Goal: Register for event/course

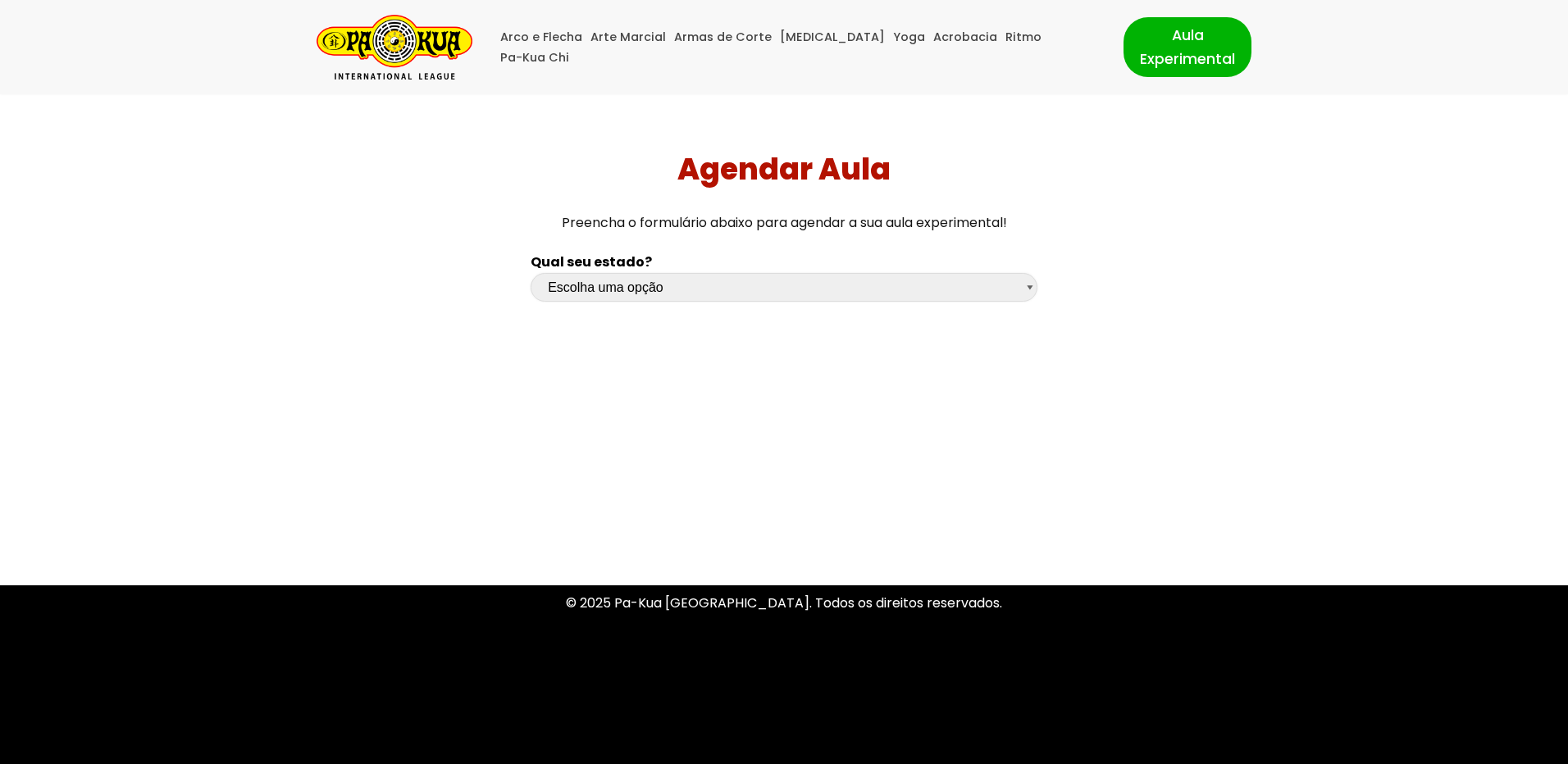
click at [655, 292] on select "Escolha uma opção Rio Grande do Sul Santa Catarina Paraná São Paulo Rio de Jane…" at bounding box center [784, 287] width 507 height 28
select select "mg"
click at [531, 273] on select "Escolha uma opção Rio Grande do Sul Santa Catarina Paraná São Paulo Rio de Jane…" at bounding box center [784, 287] width 507 height 28
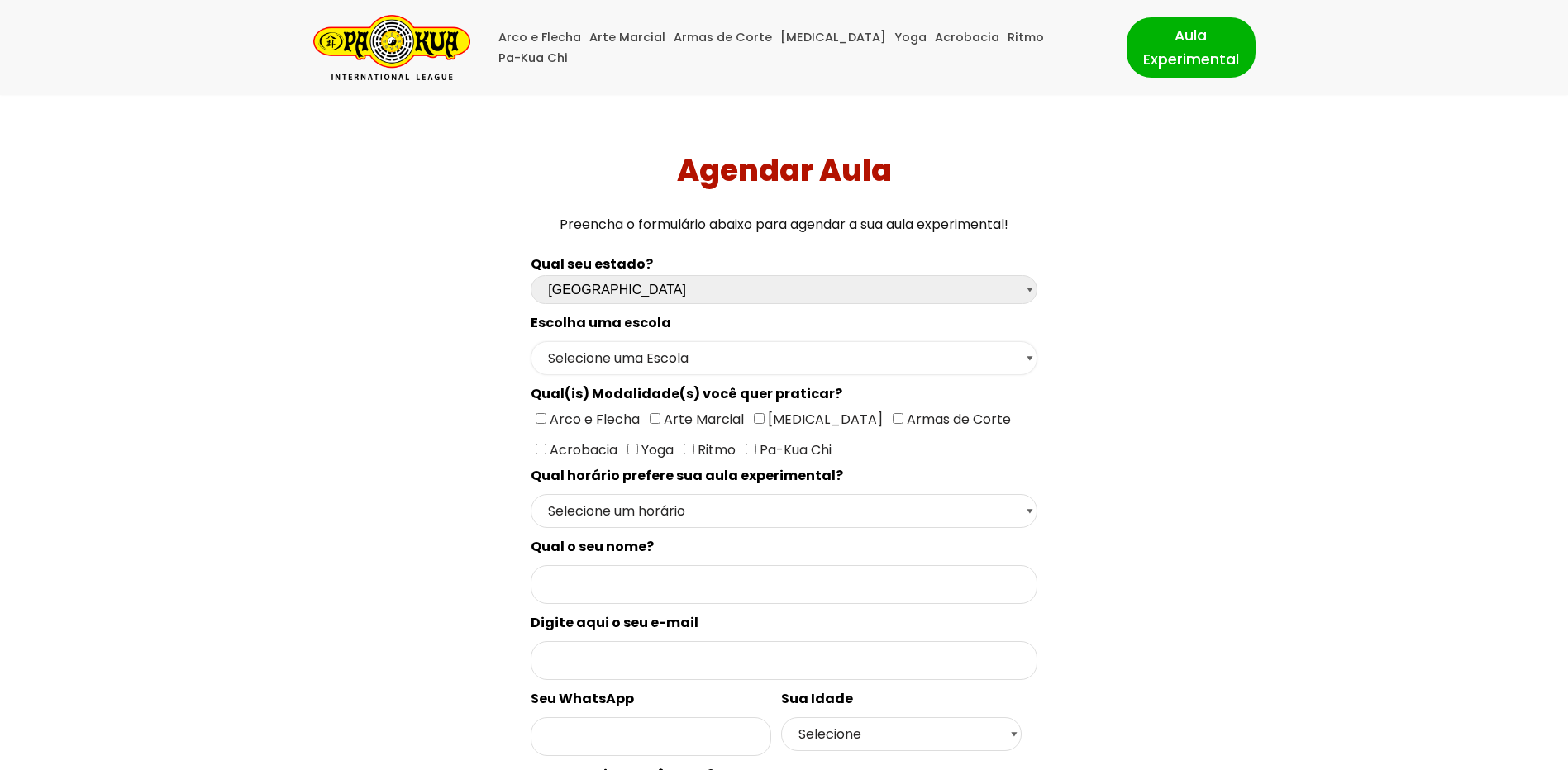
click at [637, 359] on select "Selecione uma Escola Uberlândia - Escola Uberlândia" at bounding box center [783, 358] width 506 height 34
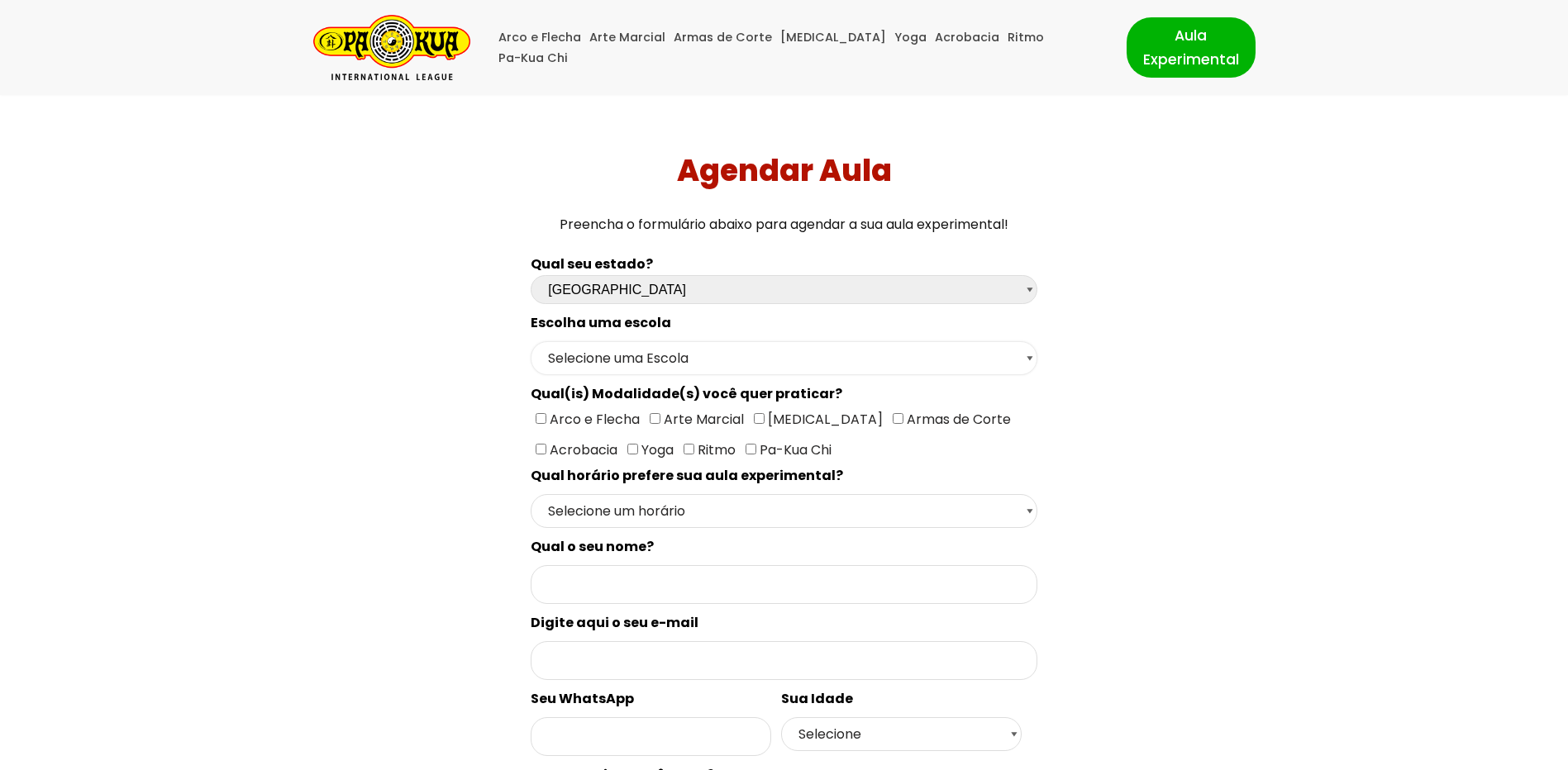
click at [637, 359] on select "Selecione uma Escola Uberlândia - Escola Uberlândia" at bounding box center [783, 358] width 506 height 34
click at [354, 53] on img "Pa-Kua Brasil Uma Escola de conhecimentos orientais para toda a família. Foco, …" at bounding box center [391, 47] width 157 height 65
